Goal: Task Accomplishment & Management: Manage account settings

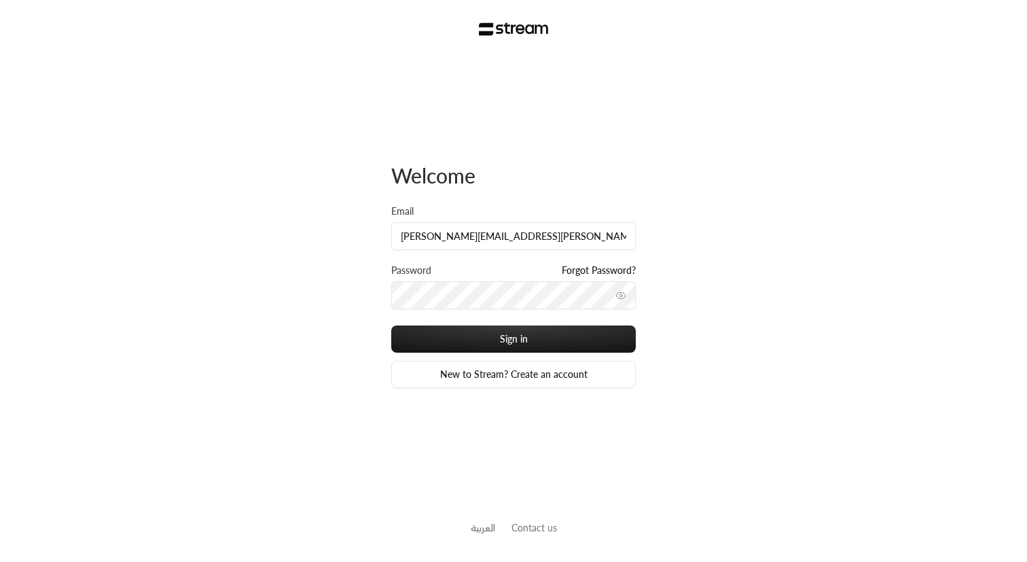
type input "[PERSON_NAME][EMAIL_ADDRESS][PERSON_NAME][DOMAIN_NAME]"
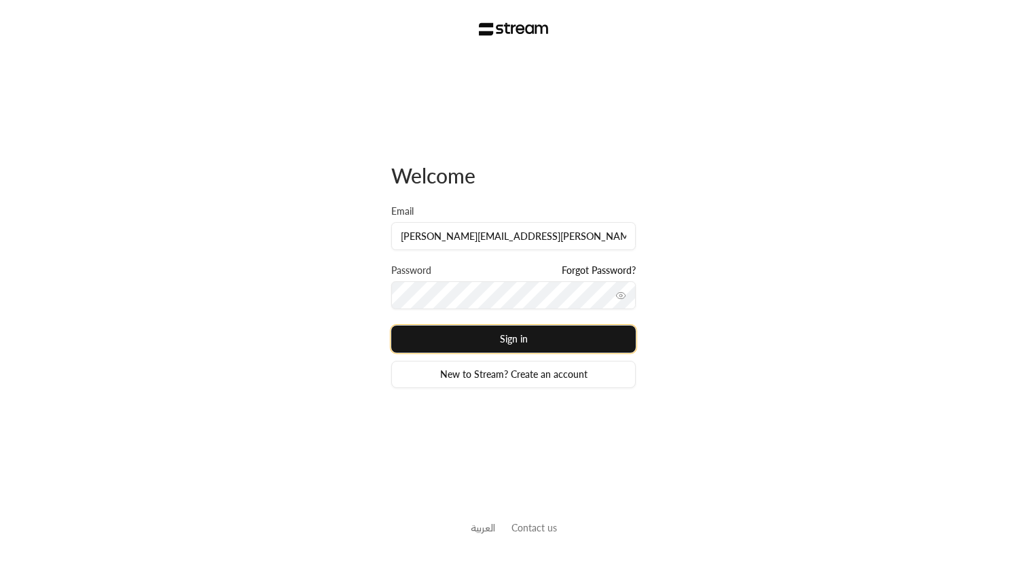
click at [498, 334] on button "Sign in" at bounding box center [513, 339] width 245 height 27
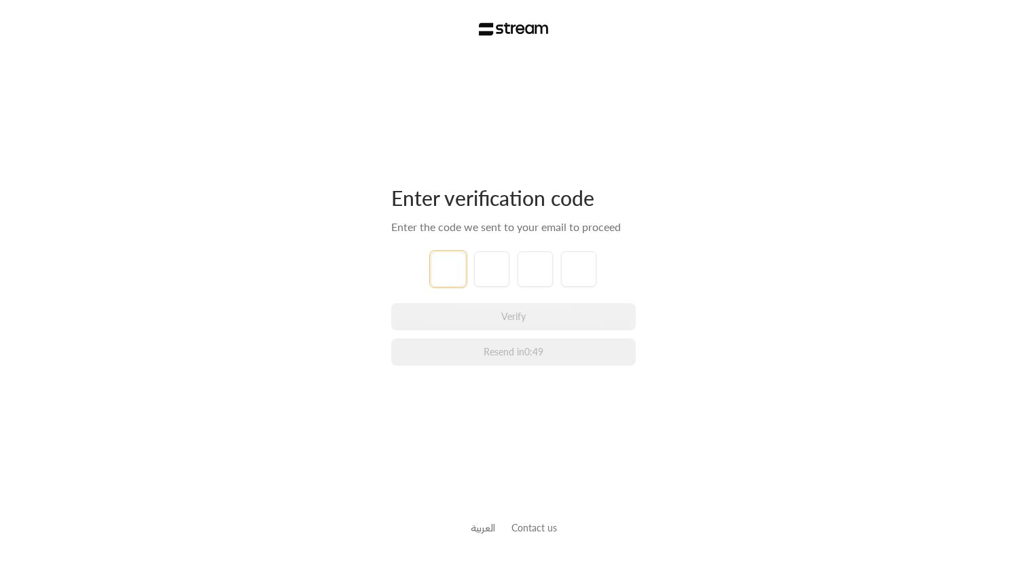
paste input "2"
type input "2"
type input "6"
type input "8"
type input "2"
